Goal: Information Seeking & Learning: Learn about a topic

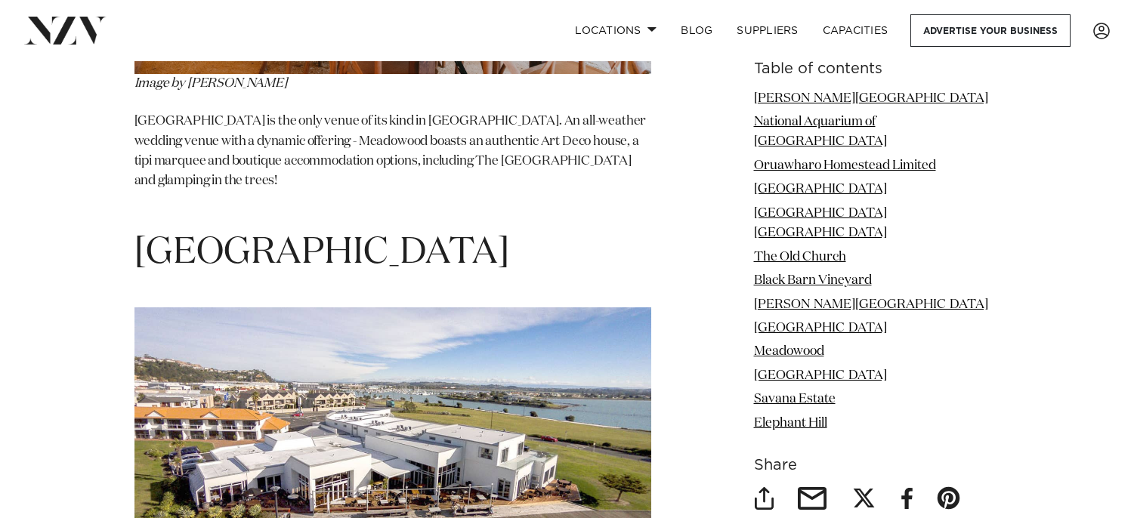
scroll to position [7859, 0]
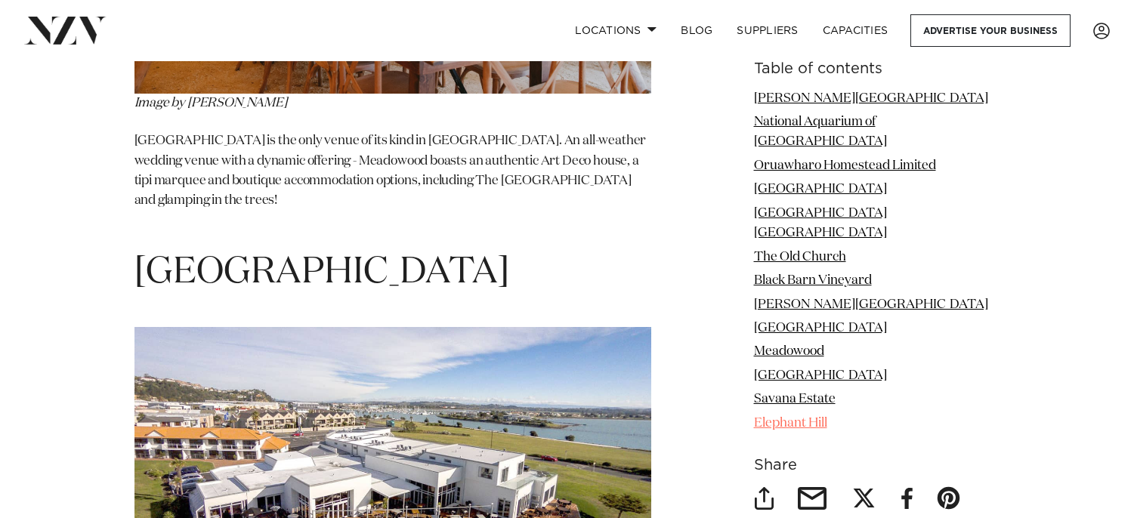
click at [826, 417] on link "Elephant Hill" at bounding box center [790, 423] width 73 height 13
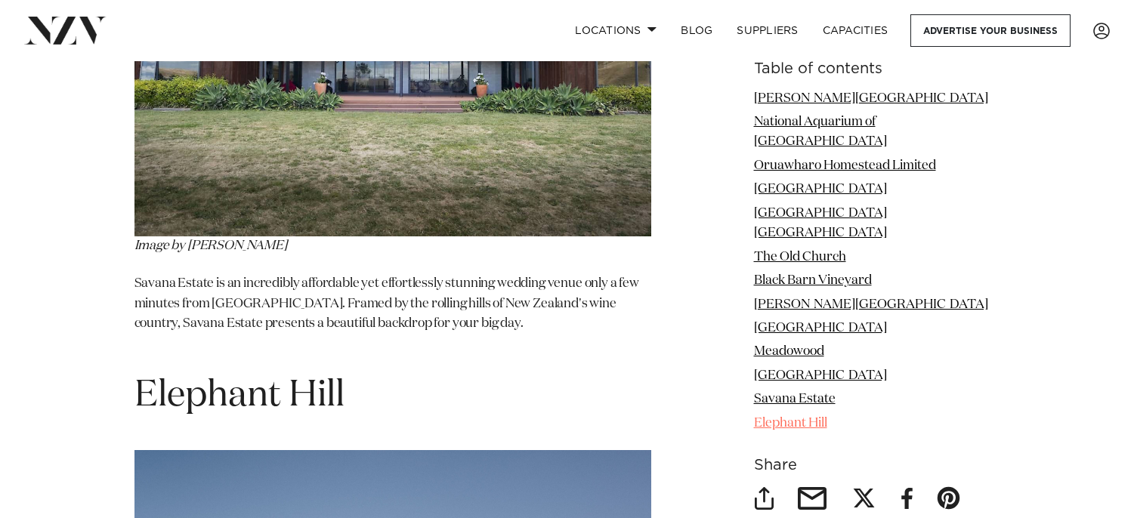
scroll to position [8864, 0]
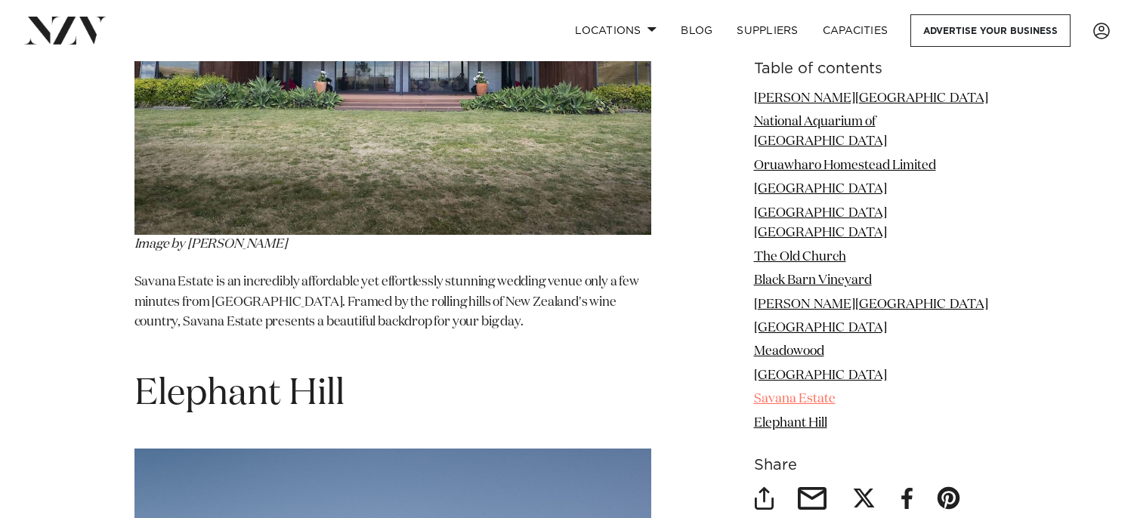
click at [835, 394] on link "Savana Estate" at bounding box center [795, 400] width 82 height 13
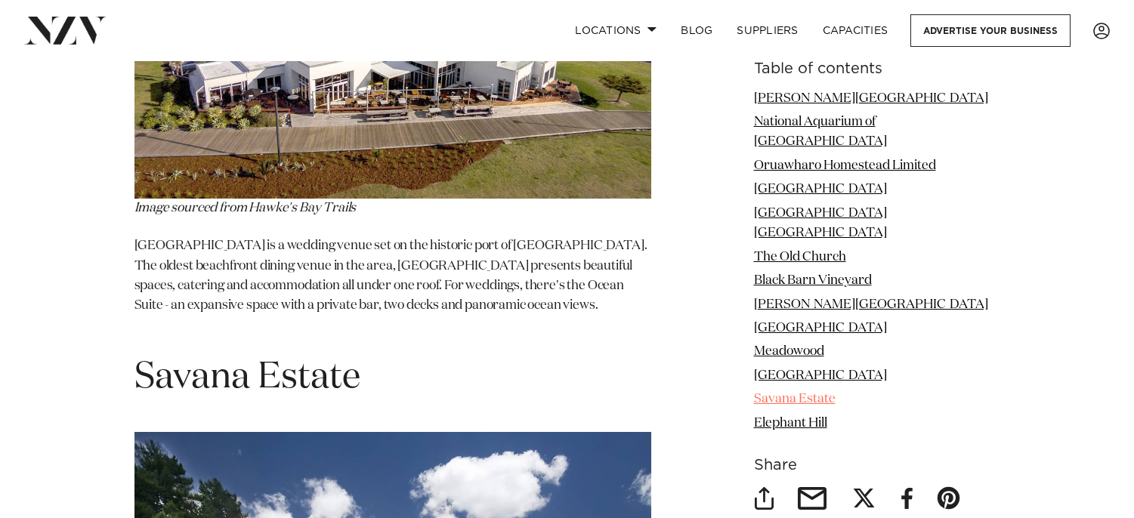
scroll to position [8262, 0]
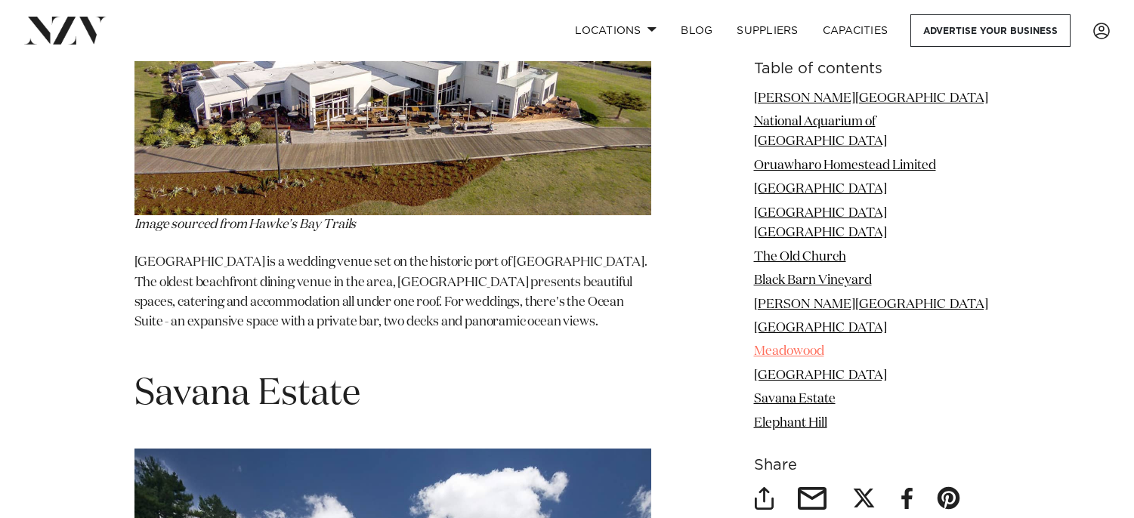
click at [822, 346] on link "Meadowood" at bounding box center [789, 352] width 70 height 13
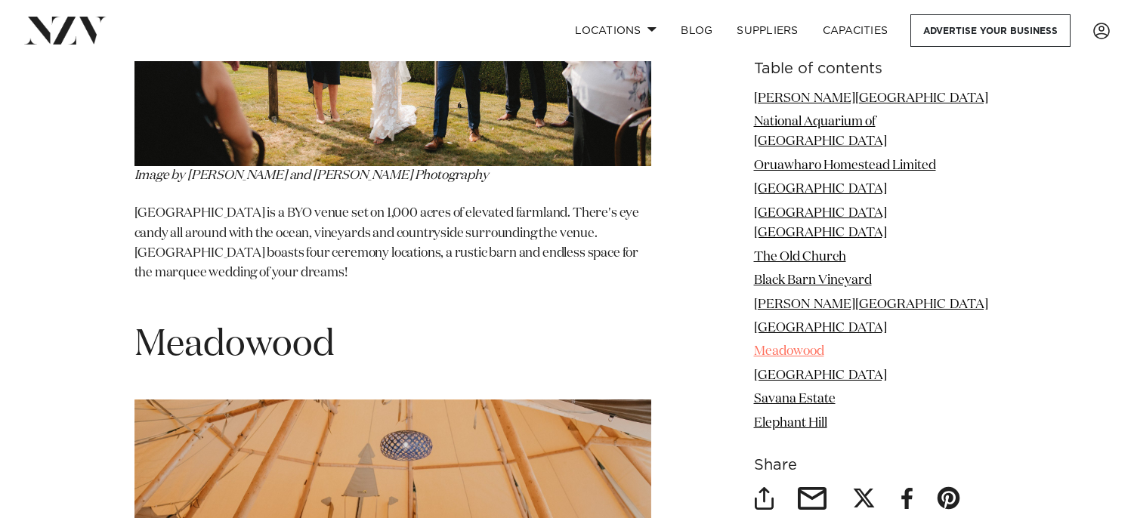
scroll to position [7160, 0]
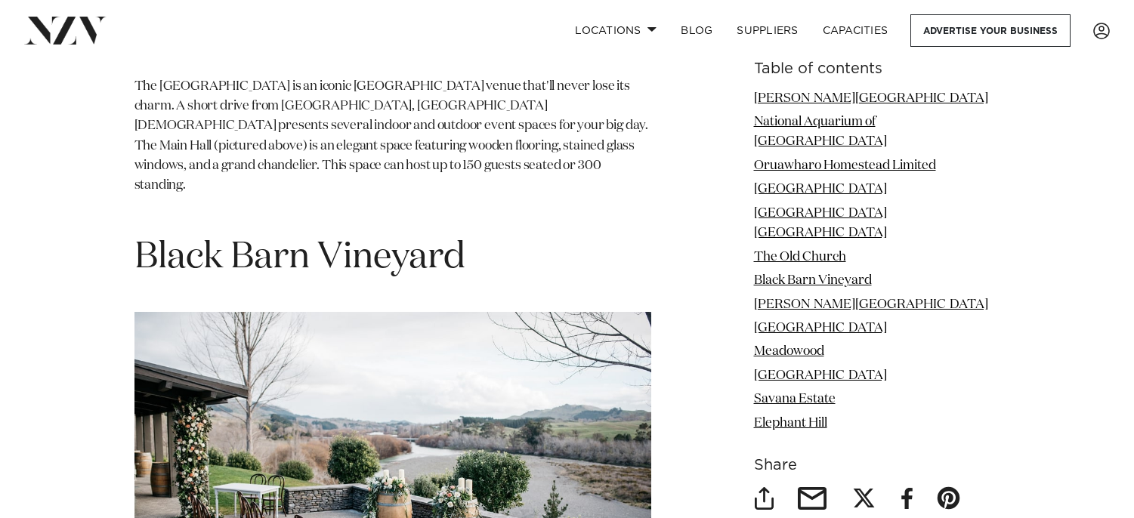
scroll to position [5195, 0]
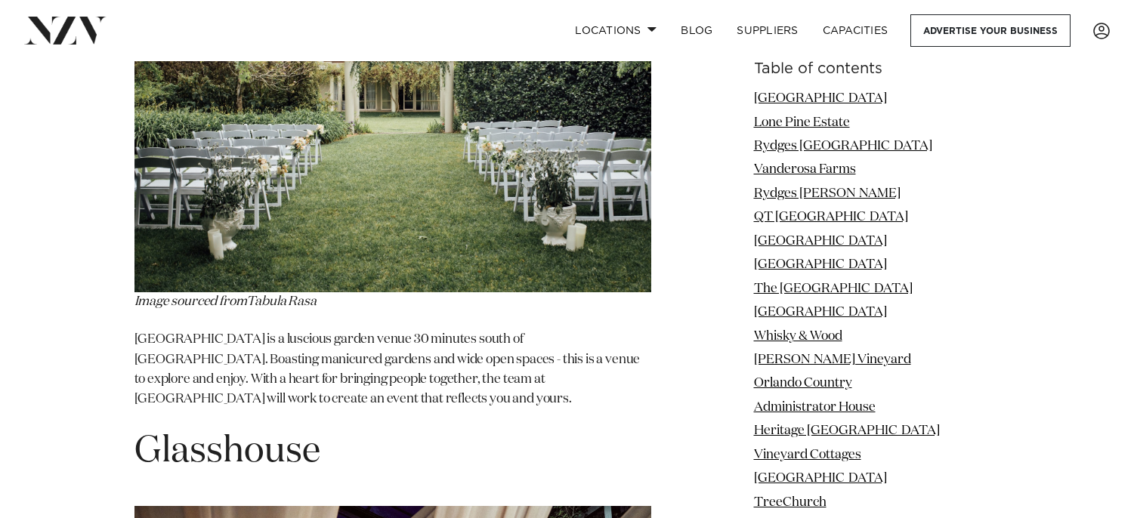
scroll to position [20476, 0]
